Goal: Task Accomplishment & Management: Manage account settings

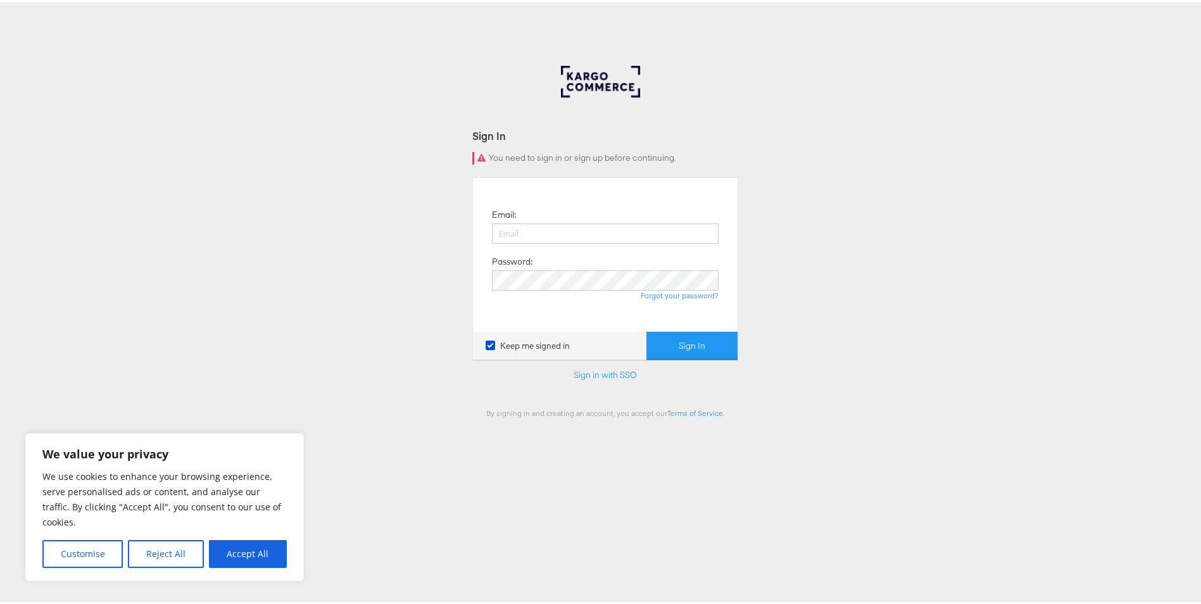
click at [491, 344] on label "Keep me signed in" at bounding box center [528, 344] width 84 height 12
click at [0, 0] on input "Keep me signed in" at bounding box center [0, 0] width 0 height 0
click at [530, 237] on input "email" at bounding box center [605, 231] width 227 height 20
type input "[EMAIL_ADDRESS][DOMAIN_NAME]"
click at [647, 329] on button "Sign In" at bounding box center [692, 343] width 91 height 28
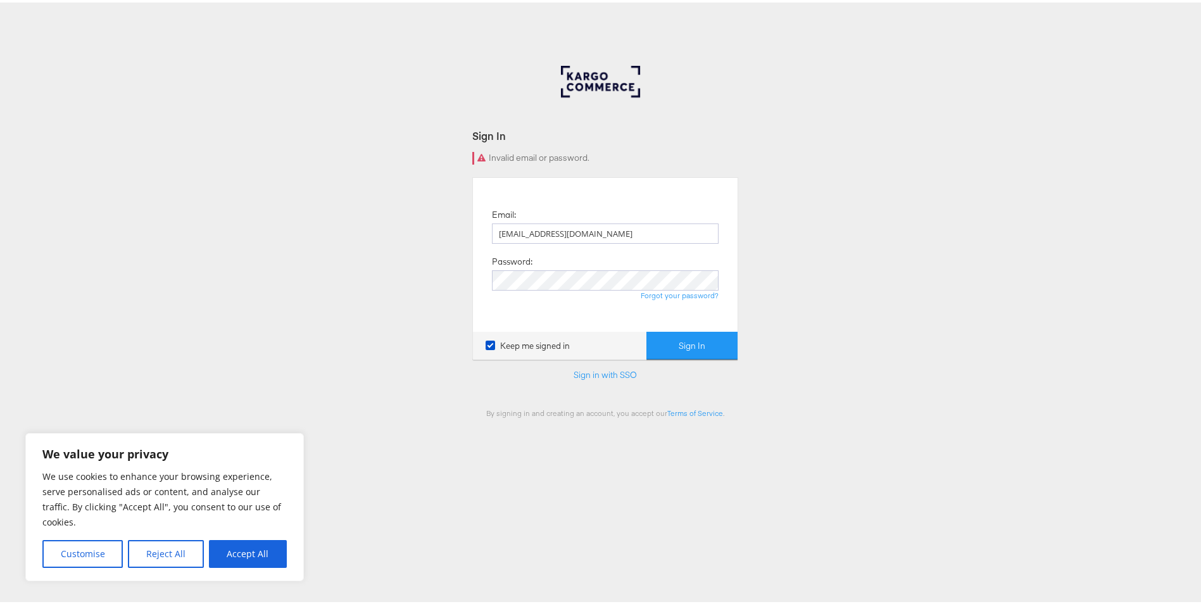
drag, startPoint x: 579, startPoint y: 229, endPoint x: 312, endPoint y: 236, distance: 268.0
click at [312, 236] on div "Sign In Invalid email or password. Email: [EMAIL_ADDRESS][DOMAIN_NAME] Password…" at bounding box center [605, 379] width 1211 height 633
type input "[EMAIL_ADDRESS][DOMAIN_NAME]"
click at [493, 264] on label "Password:" at bounding box center [512, 259] width 41 height 12
click at [486, 345] on icon at bounding box center [490, 342] width 9 height 9
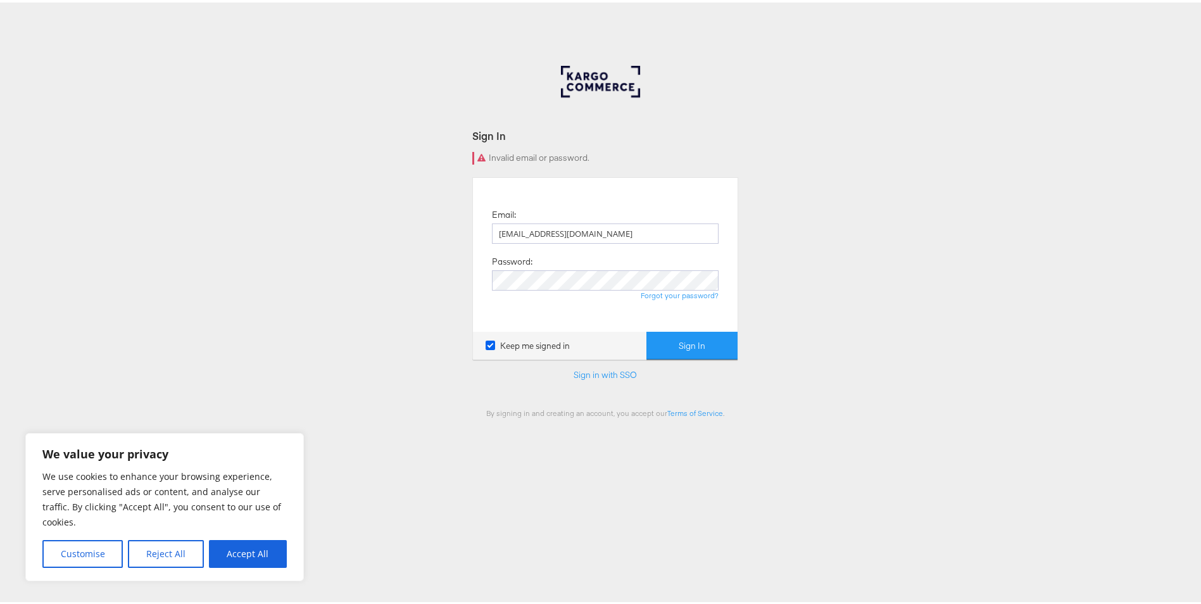
click at [0, 0] on input "Keep me signed in" at bounding box center [0, 0] width 0 height 0
click at [490, 342] on icon at bounding box center [490, 342] width 9 height 9
click at [0, 0] on input "Keep me signed in" at bounding box center [0, 0] width 0 height 0
click at [686, 342] on button "Sign In" at bounding box center [692, 343] width 91 height 28
